Goal: Find specific page/section

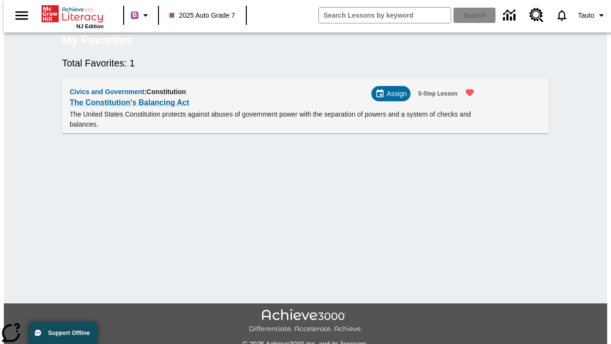
click at [395, 99] on span "Assign" at bounding box center [397, 94] width 20 height 10
